Goal: Use online tool/utility: Use online tool/utility

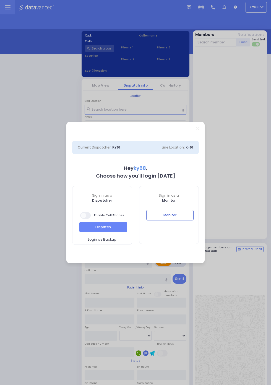
select select "12"
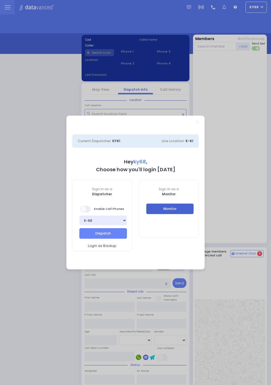
click at [191, 211] on button "Monitor" at bounding box center [170, 209] width 48 height 11
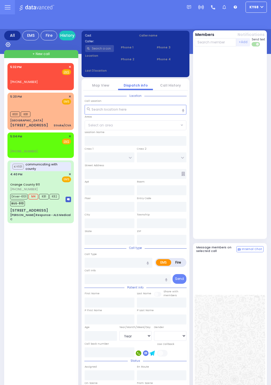
select select "Year"
select select "[DEMOGRAPHIC_DATA]"
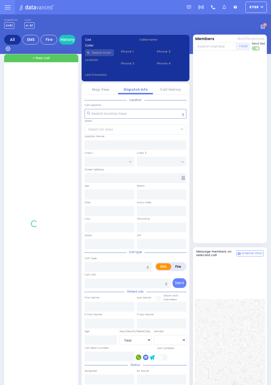
select select "Year"
select select "[DEMOGRAPHIC_DATA]"
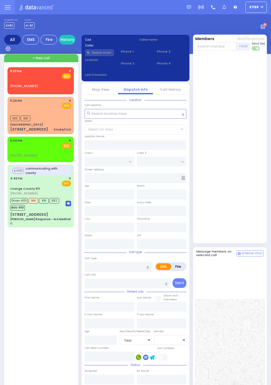
select select "Year"
select select "[DEMOGRAPHIC_DATA]"
